Goal: Transaction & Acquisition: Purchase product/service

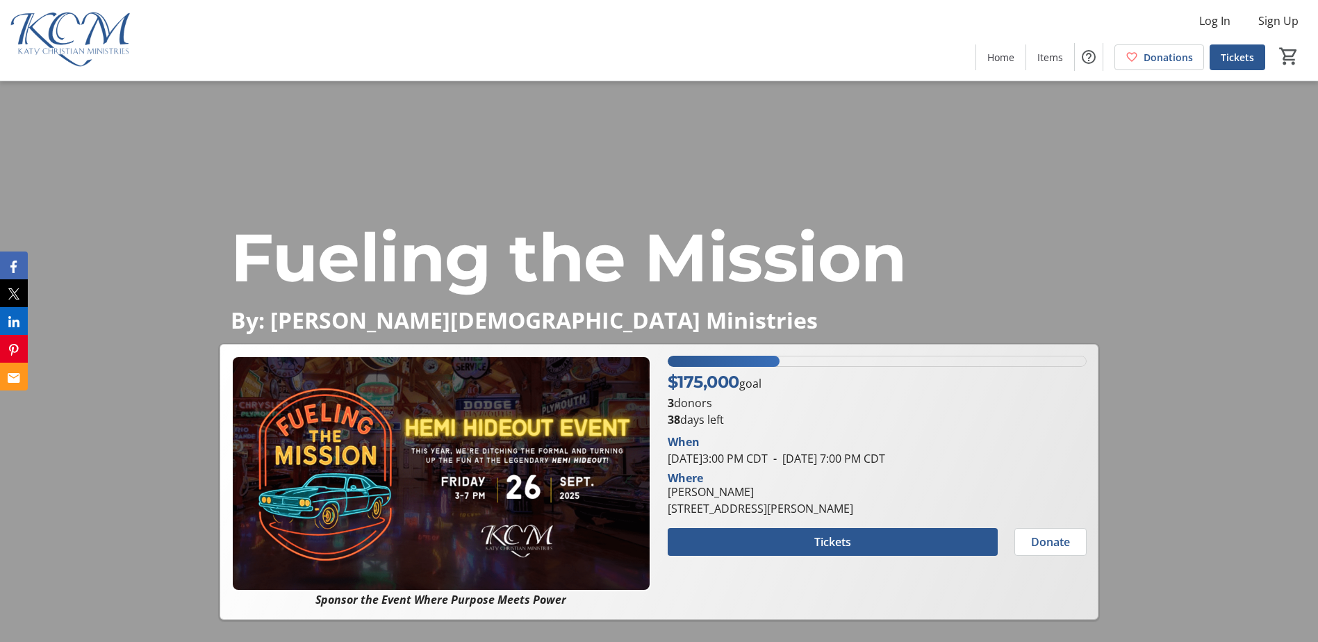
click at [661, 39] on div "Log In Sign Up Home Items Donations Tickets 0" at bounding box center [659, 40] width 1318 height 81
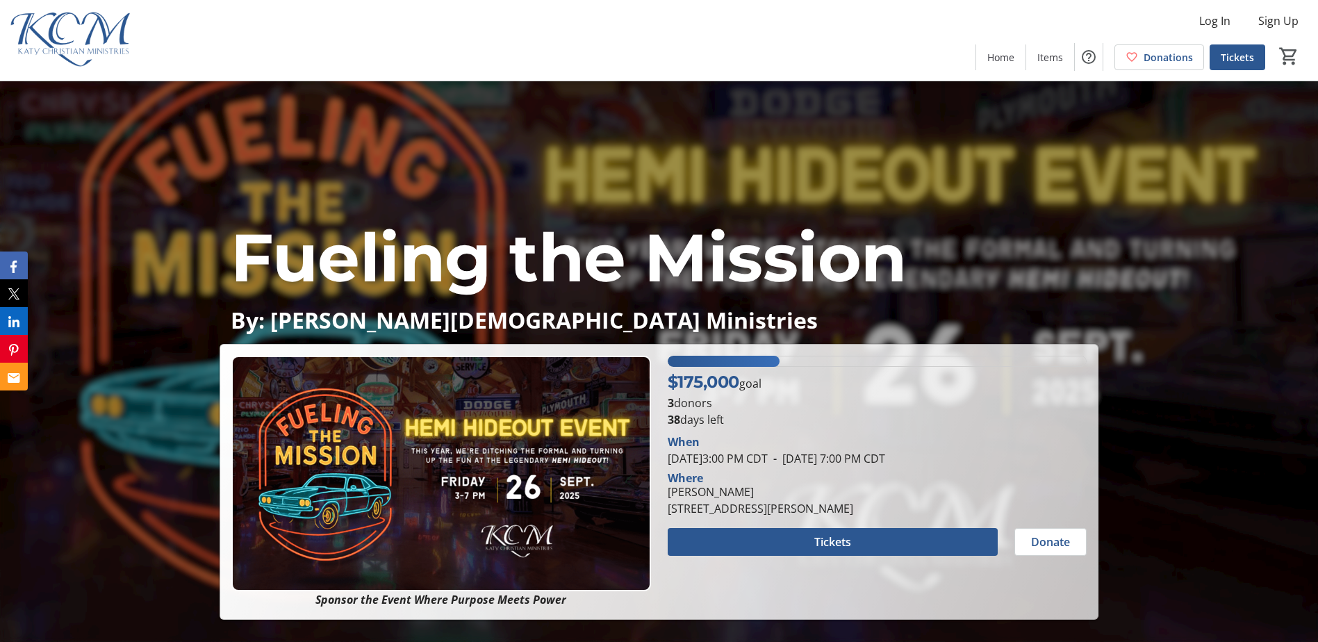
click at [661, 39] on div "Log In Sign Up Home Items Donations Tickets 0" at bounding box center [659, 40] width 1318 height 81
click at [598, 254] on span "Fueling the Mission" at bounding box center [569, 257] width 676 height 81
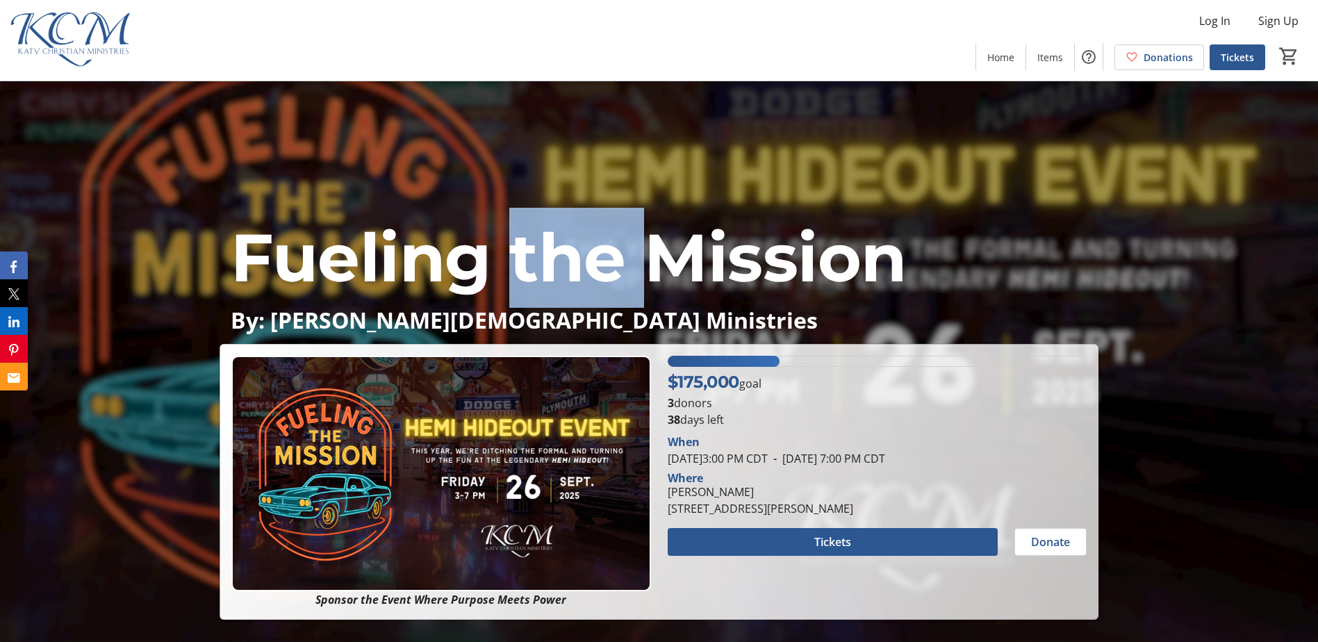
click at [598, 254] on span "Fueling the Mission" at bounding box center [569, 257] width 676 height 81
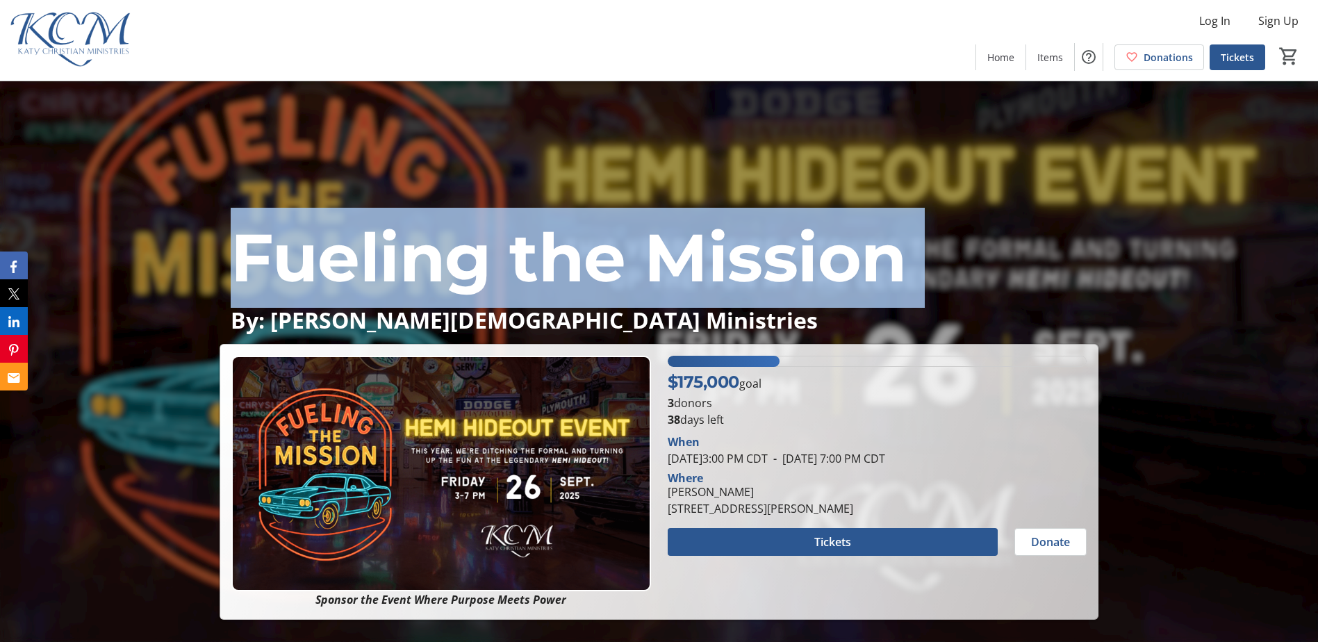
click at [598, 254] on span "Fueling the Mission" at bounding box center [569, 257] width 676 height 81
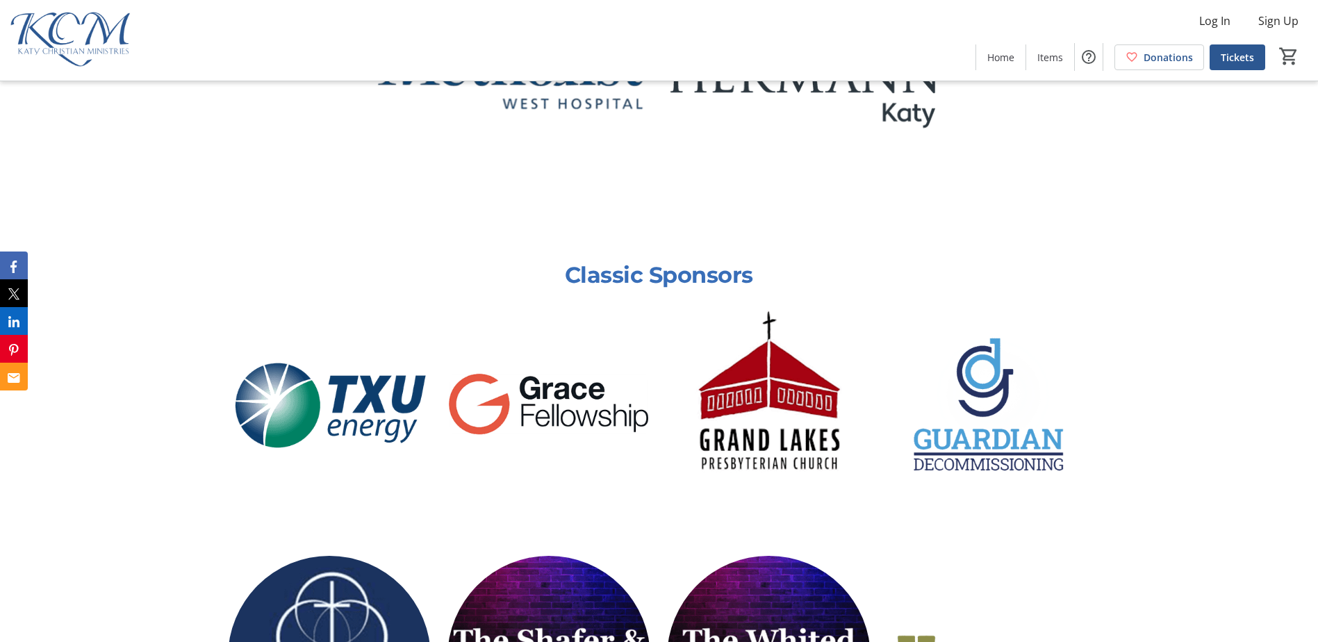
scroll to position [764, 0]
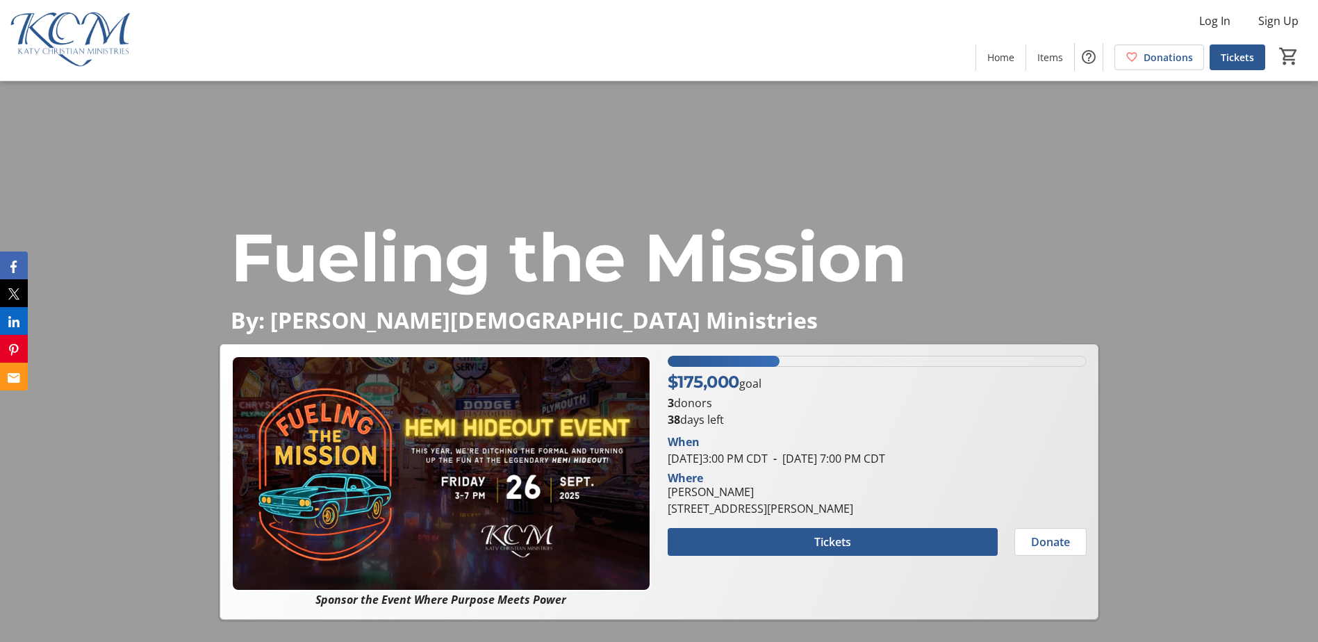
click at [1126, 277] on div "Fueling the Mission By: Katy Christian Ministries Fueling the Mission By: Katy …" at bounding box center [659, 350] width 1318 height 538
